Goal: Task Accomplishment & Management: Use online tool/utility

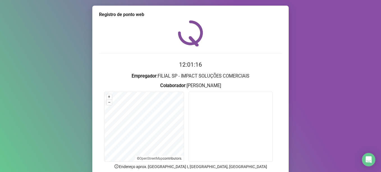
scroll to position [28, 0]
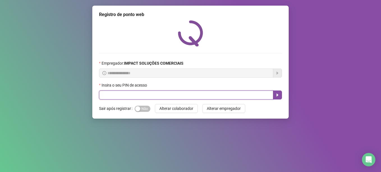
click at [163, 96] on input "text" at bounding box center [186, 94] width 174 height 9
type input "*****"
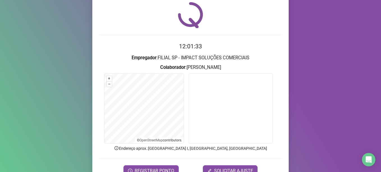
scroll to position [28, 0]
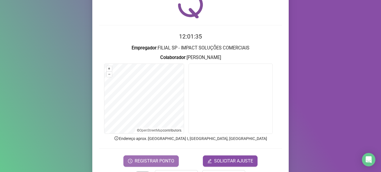
click at [165, 156] on button "REGISTRAR PONTO" at bounding box center [150, 160] width 55 height 11
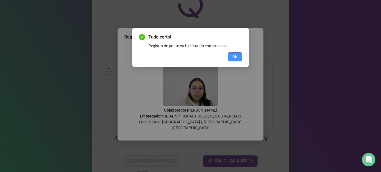
click at [234, 55] on span "OK" at bounding box center [234, 57] width 5 height 6
